Goal: Complete application form

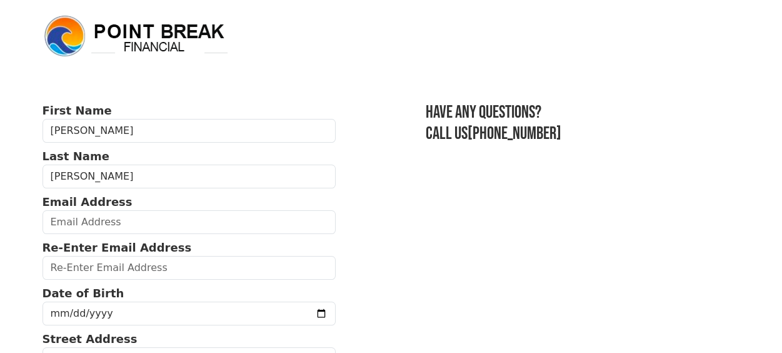
click at [209, 211] on input "email" at bounding box center [190, 222] width 294 height 24
type input "[EMAIL_ADDRESS][DOMAIN_NAME]"
type input "debrasheaffer808@gmail.com"
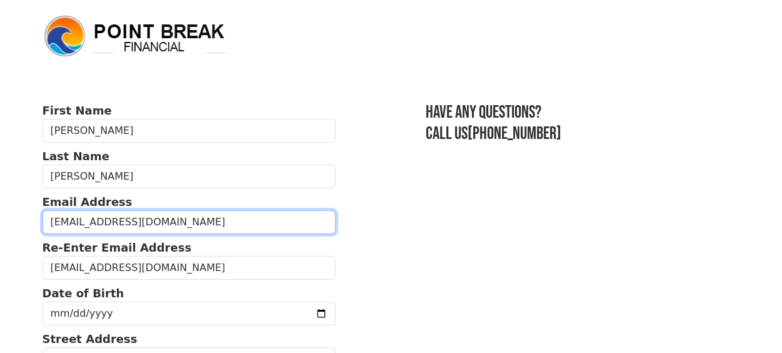
type input "(941) 718-5096"
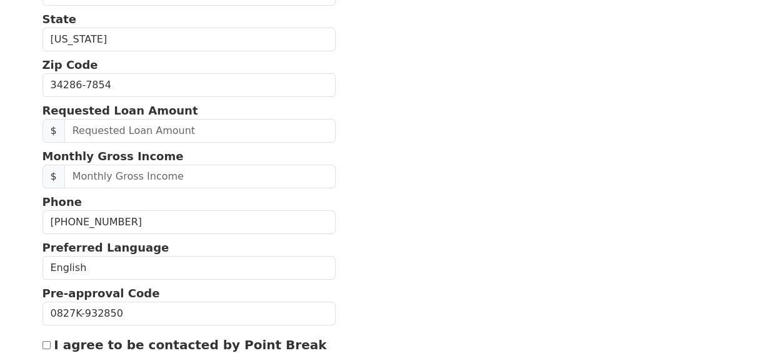
scroll to position [411, 0]
click at [44, 340] on input "I agree to be contacted by Point Break at the email address and phone number I …" at bounding box center [47, 344] width 8 height 8
checkbox input "true"
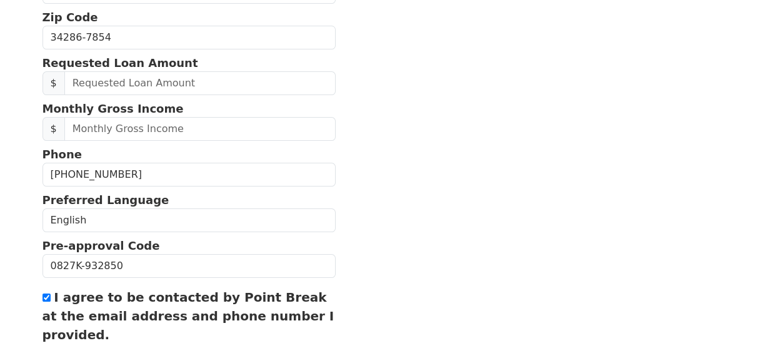
scroll to position [470, 0]
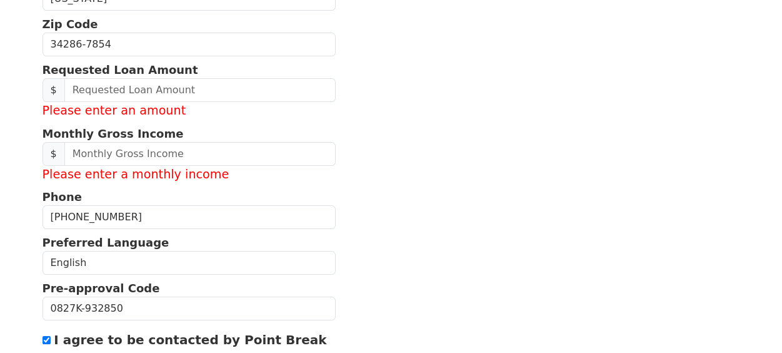
scroll to position [486, 0]
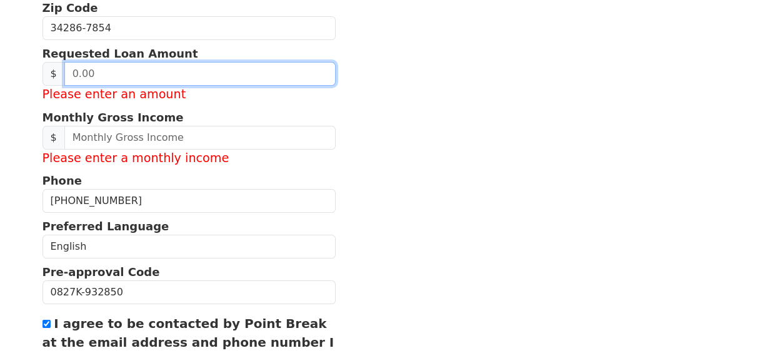
click at [184, 62] on input "text" at bounding box center [199, 74] width 271 height 24
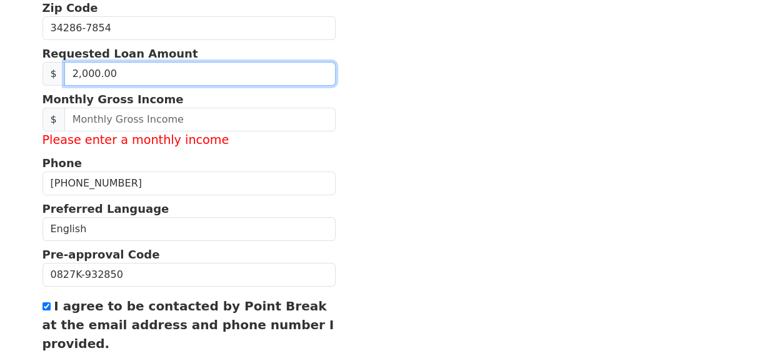
type input "20,000.00"
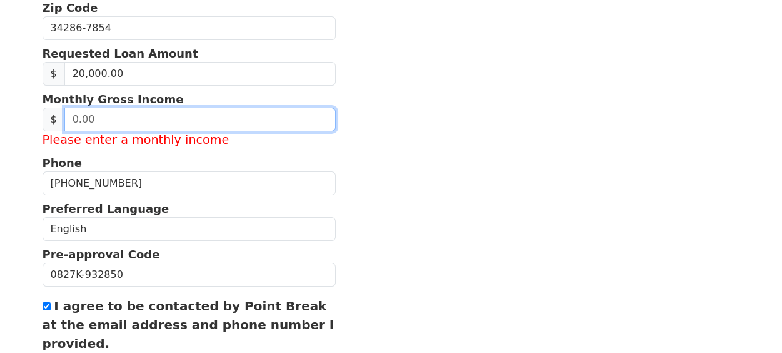
click at [139, 108] on input "text" at bounding box center [199, 120] width 271 height 24
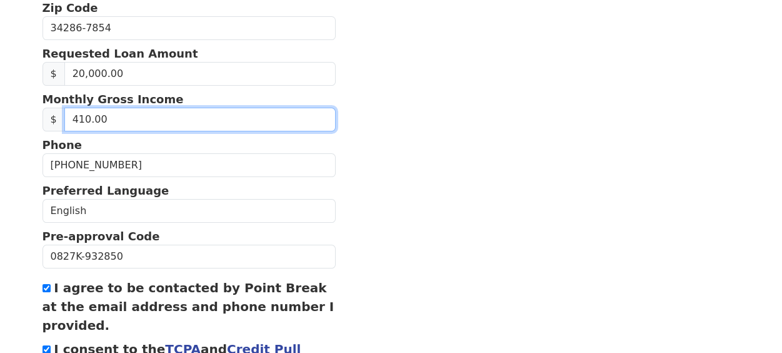
type input "4,100.00"
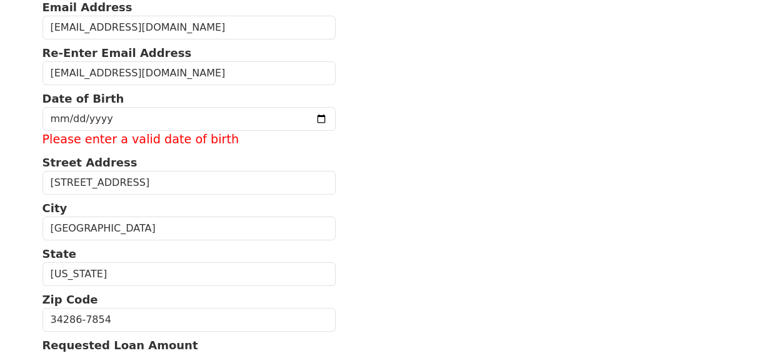
scroll to position [174, 0]
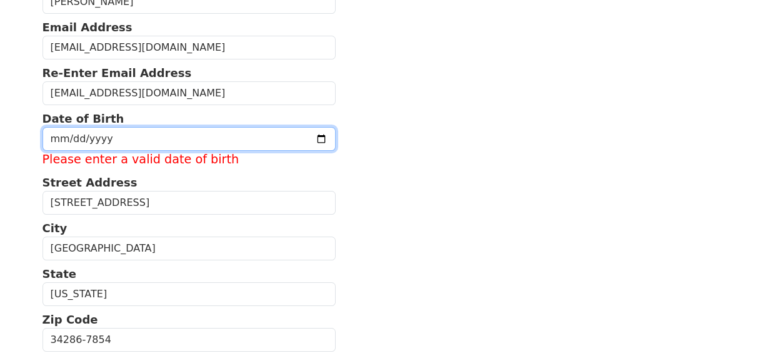
click at [99, 127] on input "date" at bounding box center [190, 139] width 294 height 24
type input "1969-11-30"
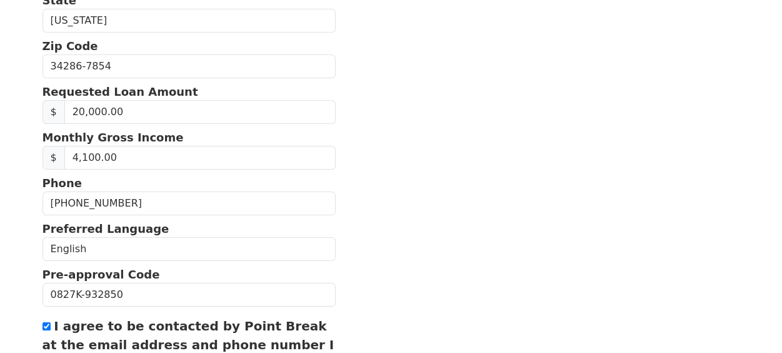
scroll to position [470, 0]
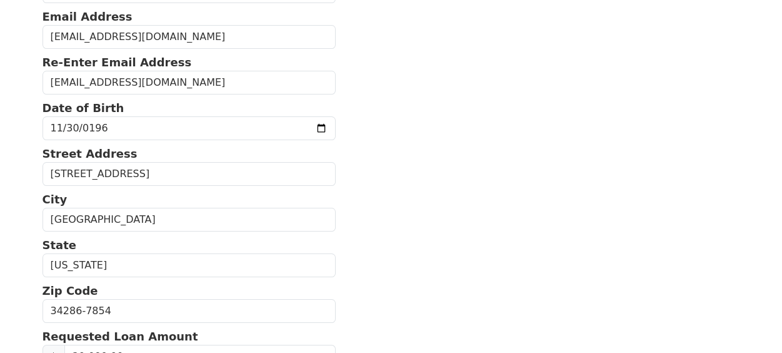
scroll to position [0, 0]
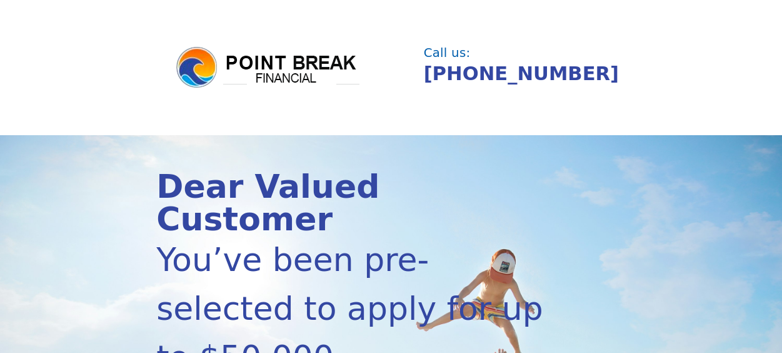
scroll to position [239, 0]
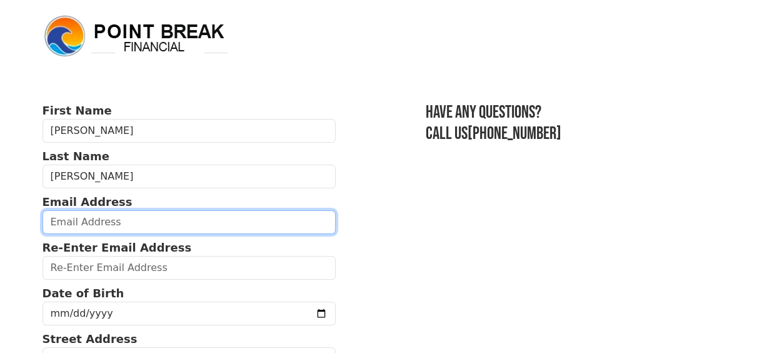
click at [124, 210] on input "email" at bounding box center [190, 222] width 294 height 24
type input "debrasheaffer808@gmail.com"
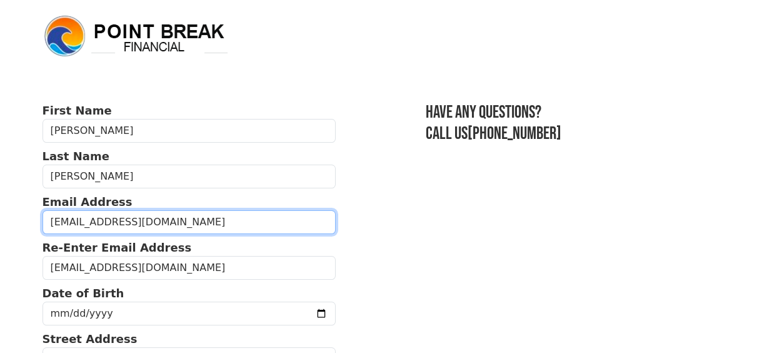
type input "(941) 718-5096"
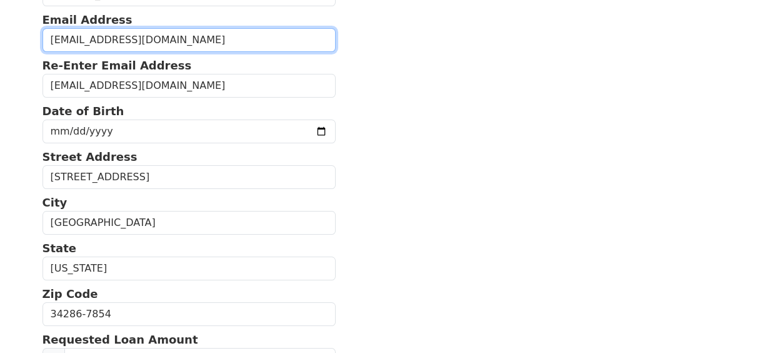
scroll to position [172, 0]
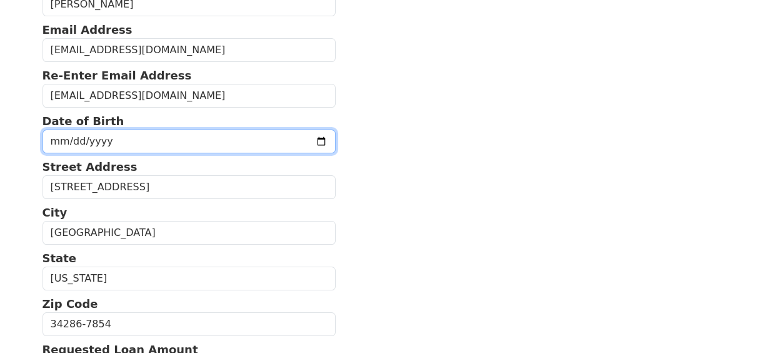
click at [60, 129] on input "date" at bounding box center [190, 141] width 294 height 24
type input "1969-11-30"
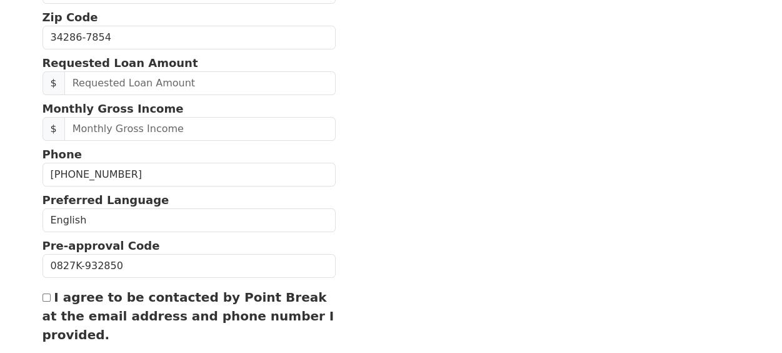
scroll to position [466, 0]
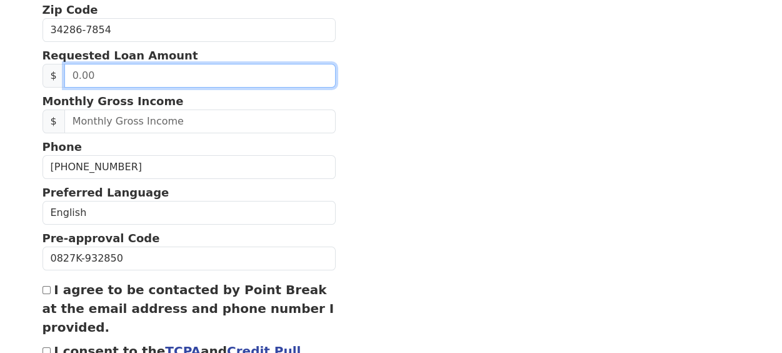
click at [136, 64] on input "text" at bounding box center [199, 76] width 271 height 24
click at [136, 64] on input "20.00" at bounding box center [199, 76] width 271 height 24
type input "20,000.00"
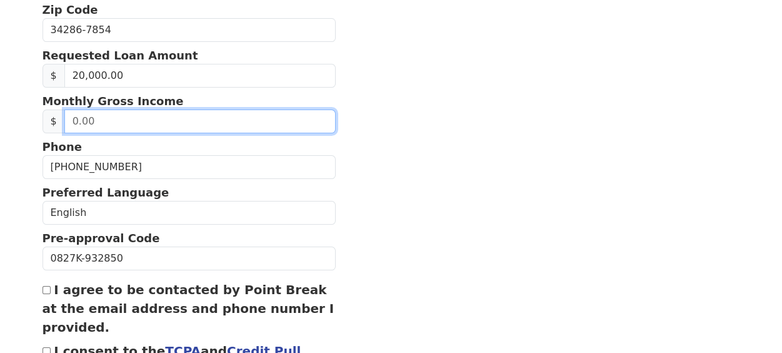
click at [149, 109] on input "text" at bounding box center [199, 121] width 271 height 24
type input "4,200.00"
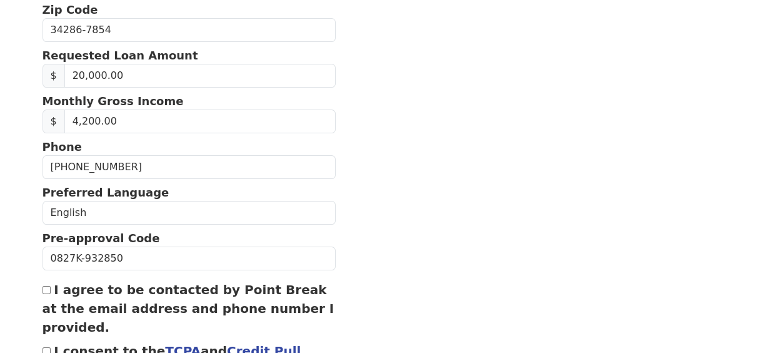
click at [46, 286] on input "I agree to be contacted by Point Break at the email address and phone number I …" at bounding box center [47, 290] width 8 height 8
checkbox input "true"
click at [46, 347] on input "I consent to the TCPA and Credit Pull Consent" at bounding box center [47, 351] width 8 height 8
checkbox input "true"
